Goal: Transaction & Acquisition: Purchase product/service

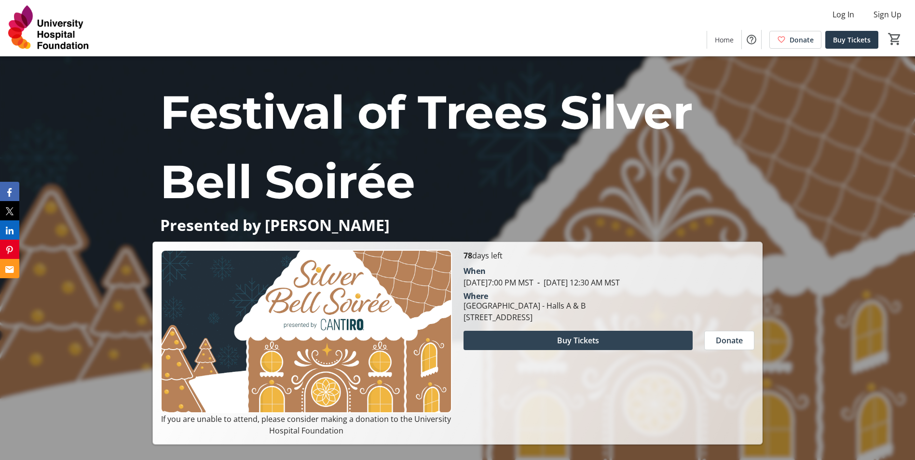
click at [550, 341] on span at bounding box center [578, 340] width 229 height 23
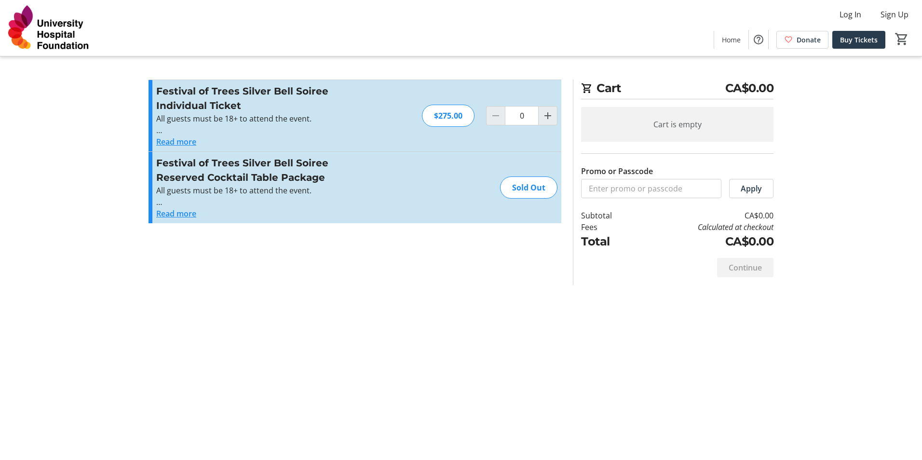
click at [164, 215] on button "Read more" at bounding box center [176, 214] width 40 height 12
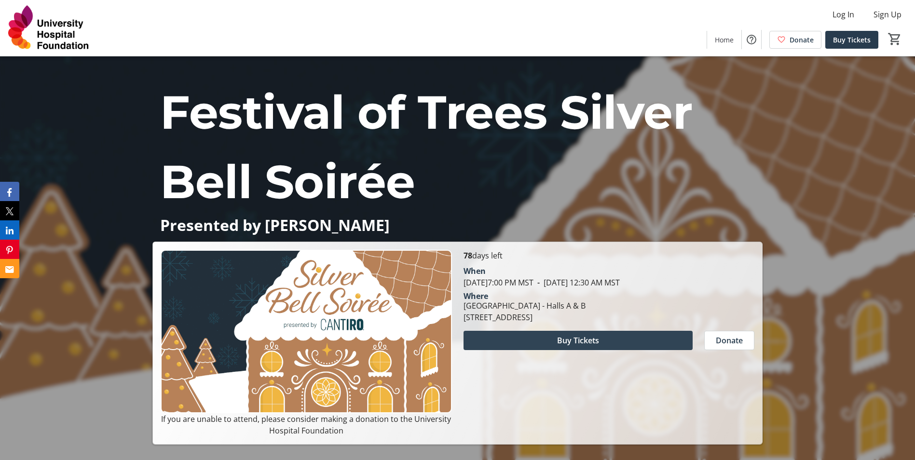
click at [599, 346] on span at bounding box center [578, 340] width 229 height 23
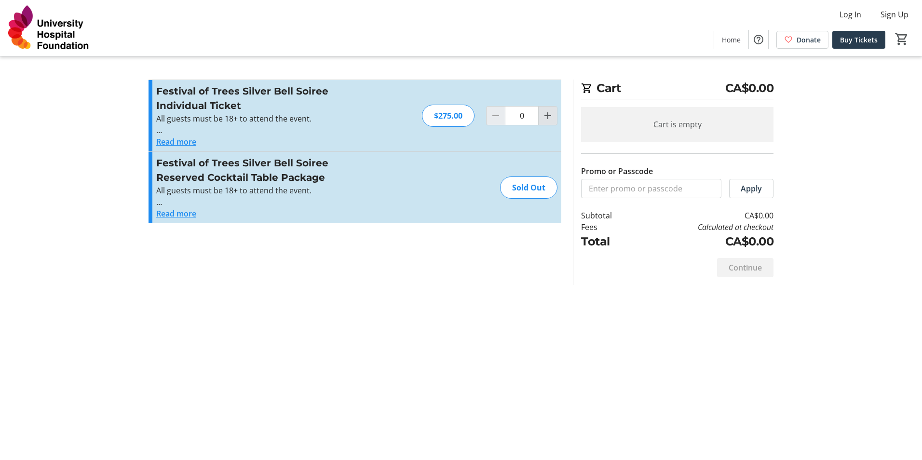
click at [546, 114] on mat-icon "Increment by one" at bounding box center [548, 116] width 12 height 12
type input "4"
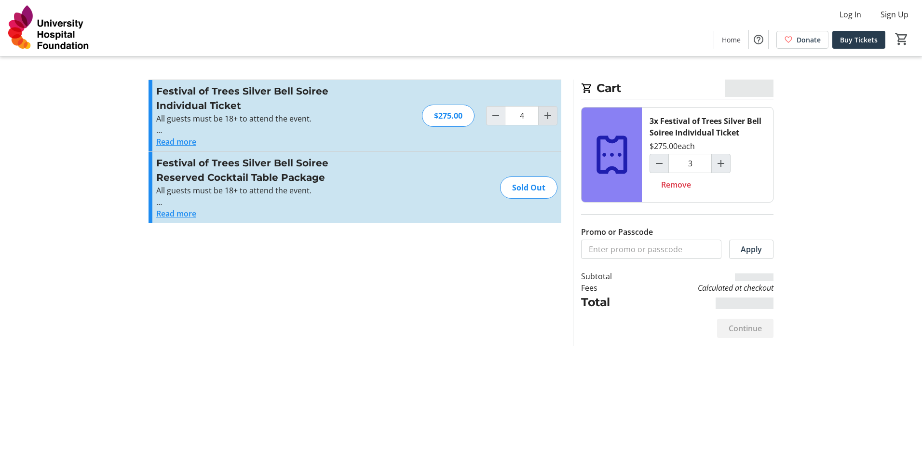
type input "4"
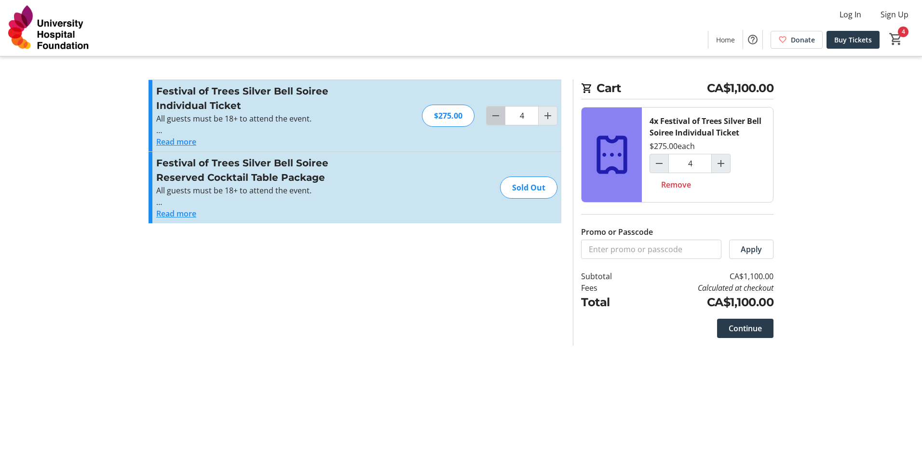
click at [500, 116] on mat-icon "Decrement by one" at bounding box center [496, 116] width 12 height 12
type input "2"
